Goal: Navigation & Orientation: Find specific page/section

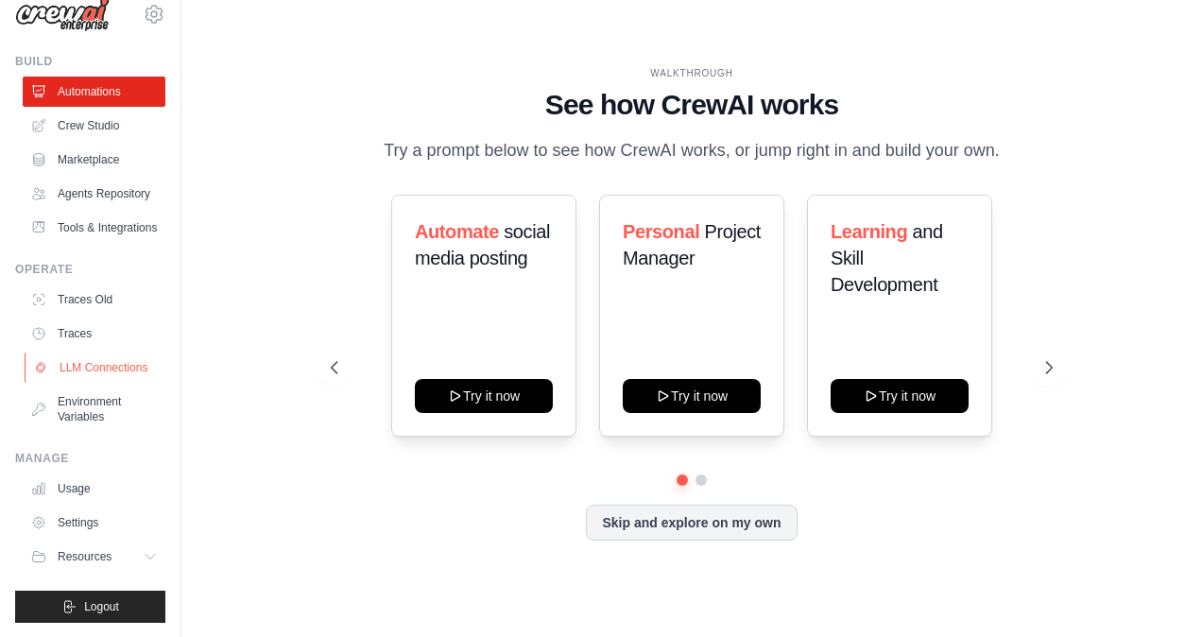
scroll to position [71, 0]
click at [1053, 368] on icon at bounding box center [1050, 367] width 19 height 19
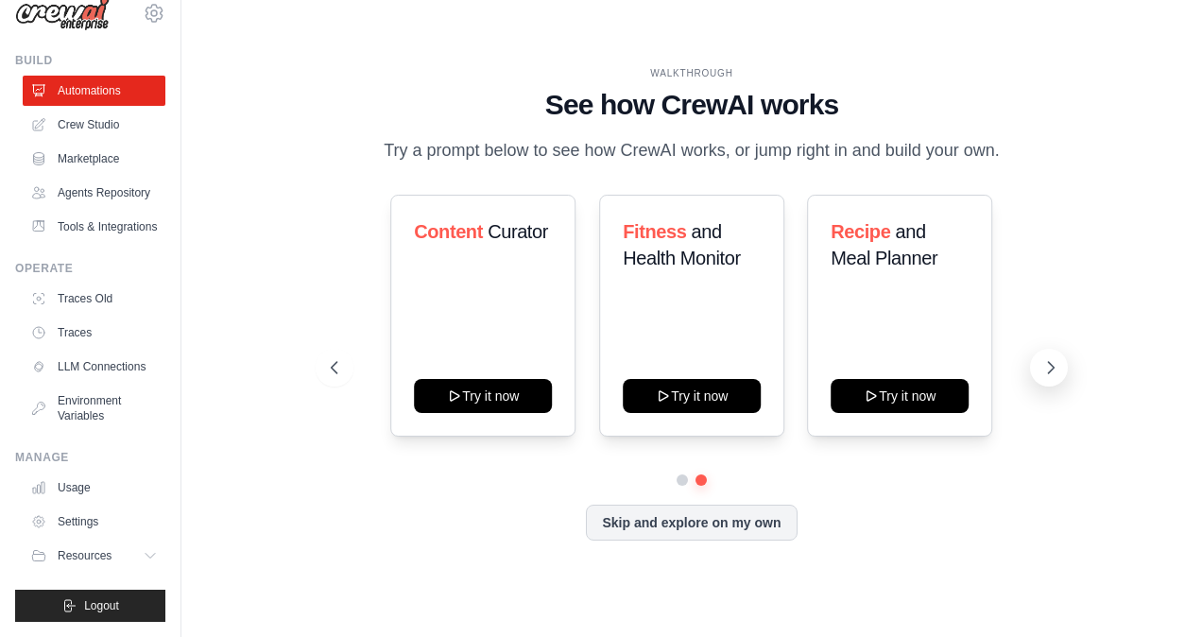
click at [1053, 368] on icon at bounding box center [1050, 367] width 19 height 19
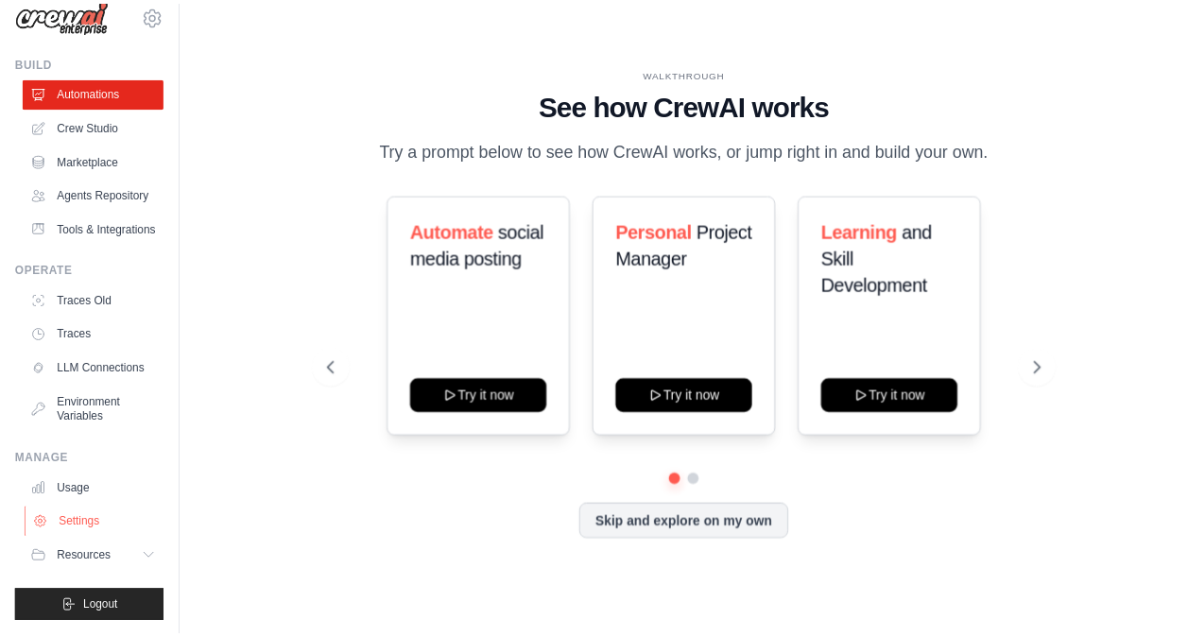
scroll to position [0, 0]
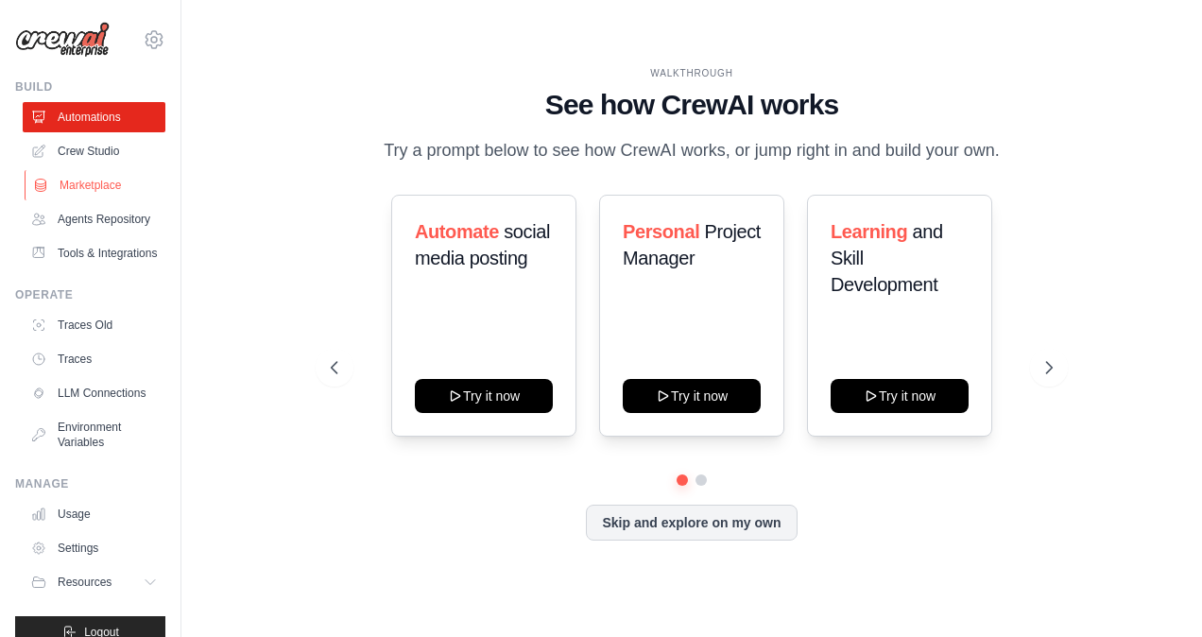
click at [105, 191] on link "Marketplace" at bounding box center [96, 185] width 143 height 30
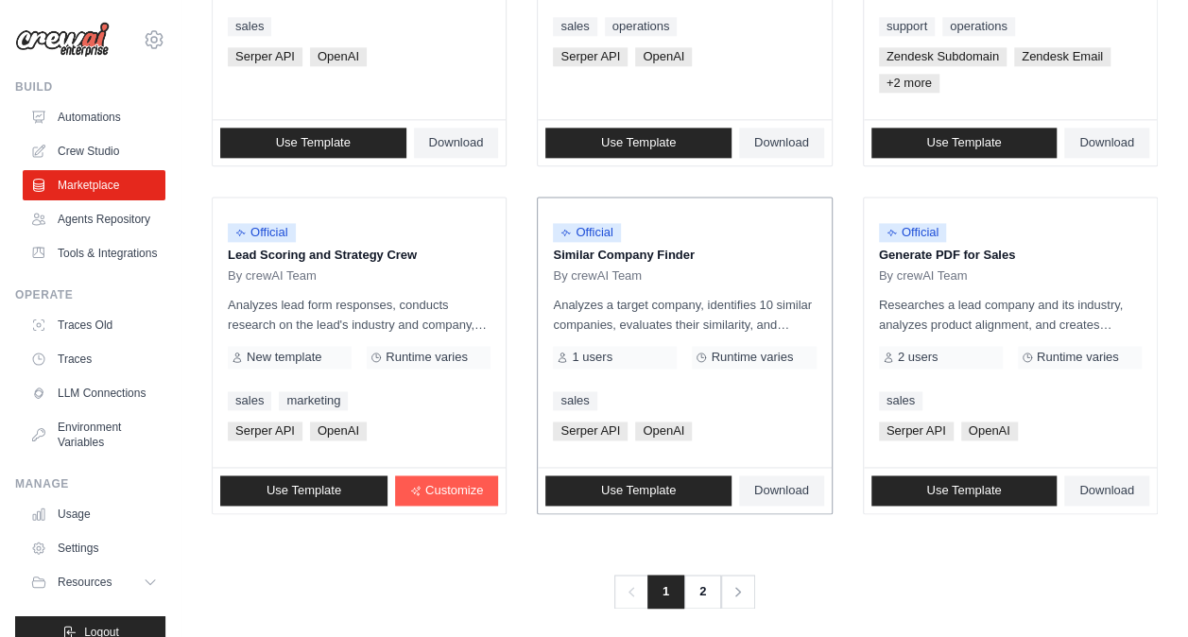
scroll to position [1162, 0]
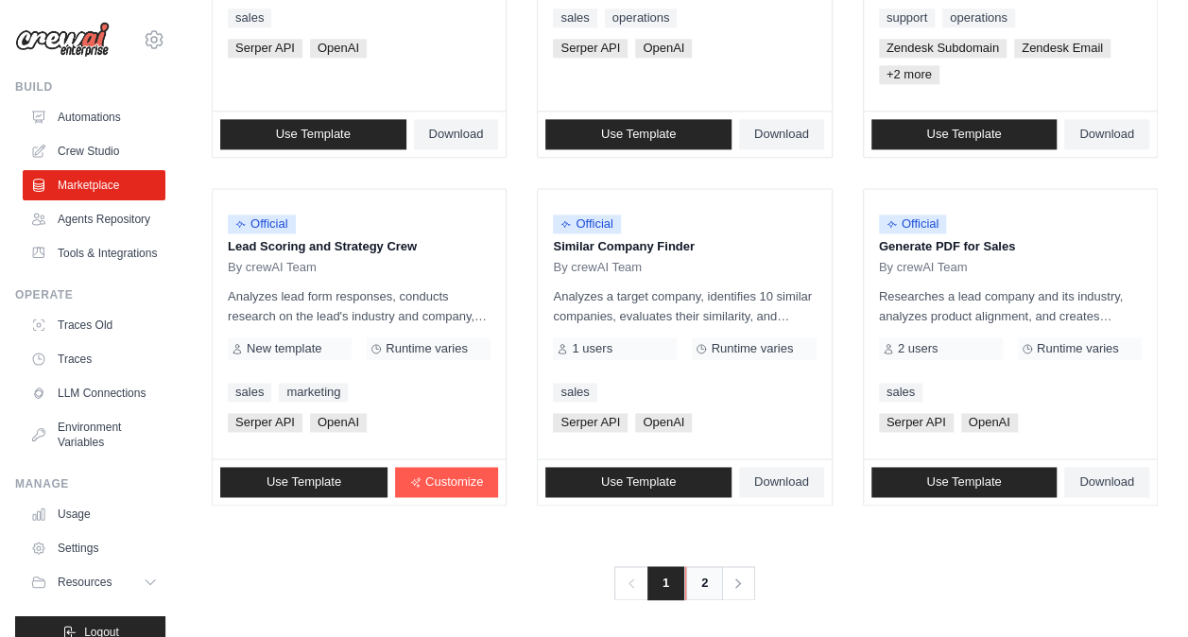
click at [703, 574] on link "2" at bounding box center [704, 583] width 38 height 34
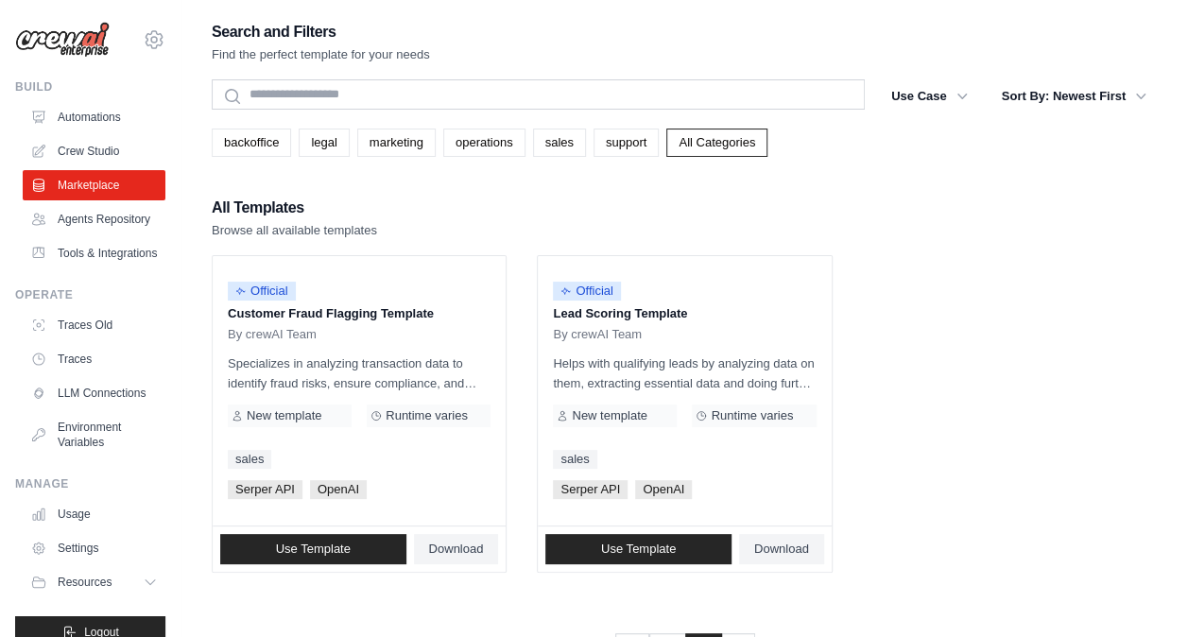
scroll to position [70, 0]
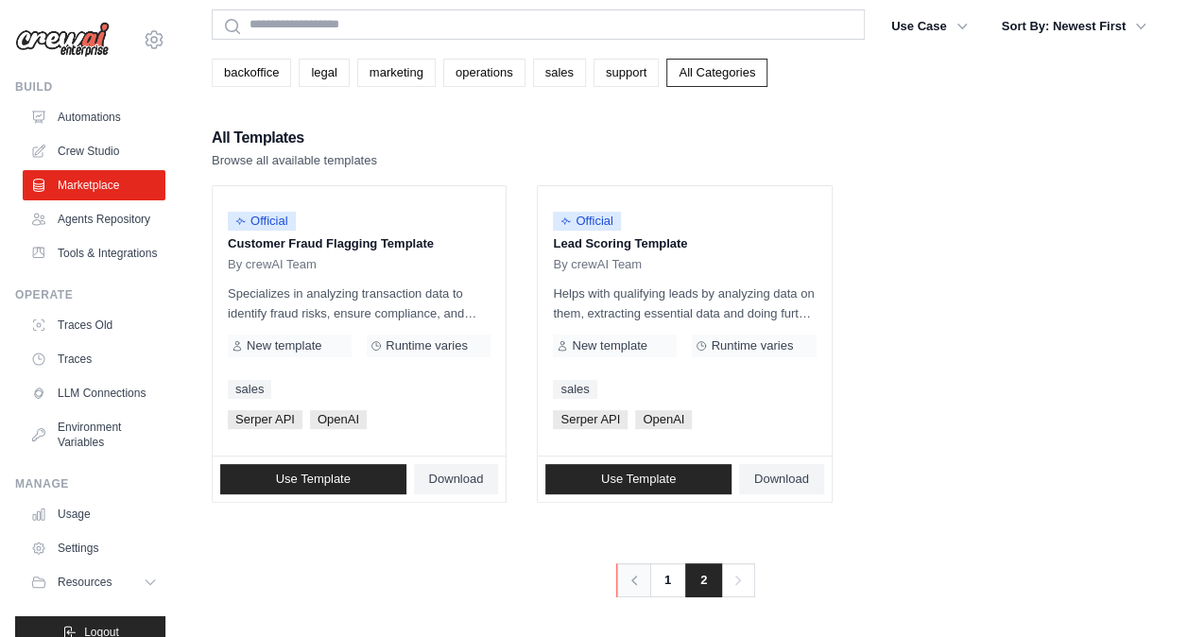
click at [630, 578] on icon "Pagination" at bounding box center [634, 580] width 19 height 19
